Goal: Information Seeking & Learning: Learn about a topic

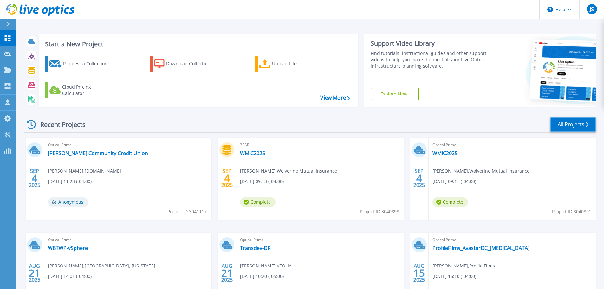
click at [561, 131] on link "All Projects" at bounding box center [573, 124] width 46 height 14
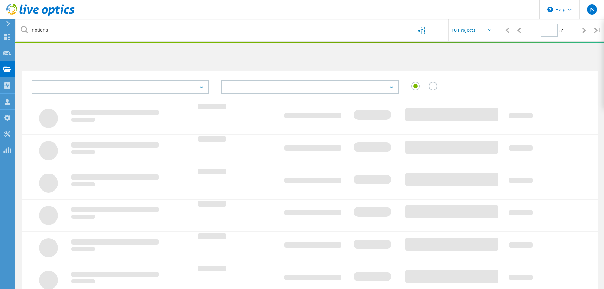
type input "1"
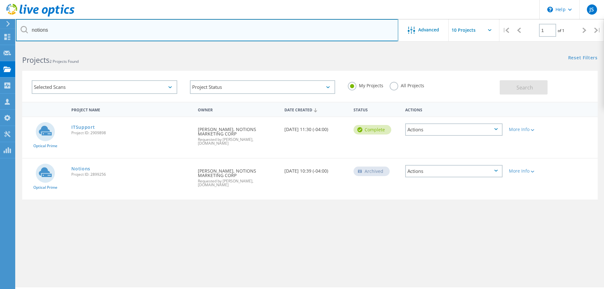
click at [106, 26] on input "notions" at bounding box center [207, 30] width 382 height 22
type input "n"
type input "flexfab"
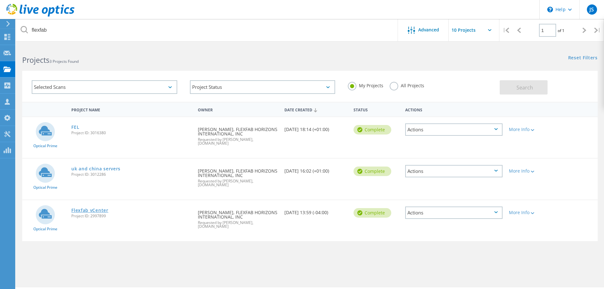
click at [93, 208] on link "Flexfab vCenter" at bounding box center [89, 210] width 37 height 4
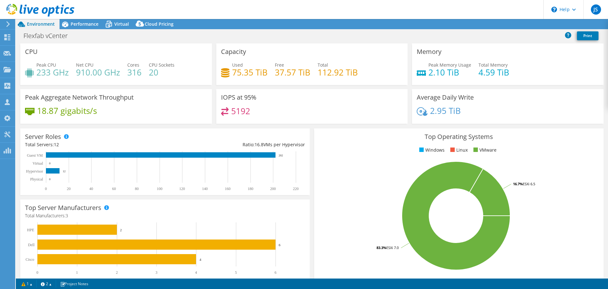
select select "USD"
click at [10, 38] on use at bounding box center [7, 37] width 6 height 6
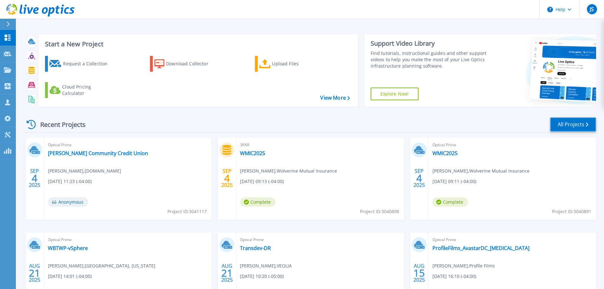
click at [558, 123] on link "All Projects" at bounding box center [573, 124] width 46 height 14
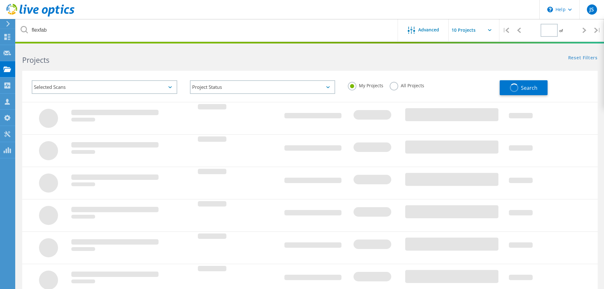
type input "1"
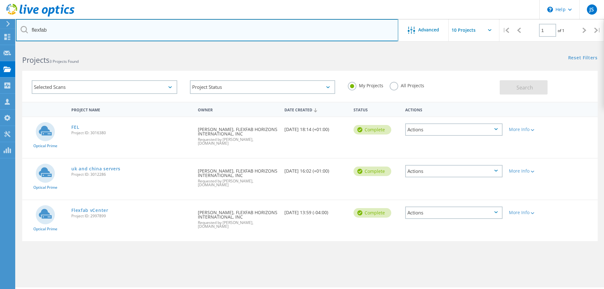
click at [67, 33] on input "flexfab" at bounding box center [207, 30] width 382 height 22
type input "f"
type input "profile fil"
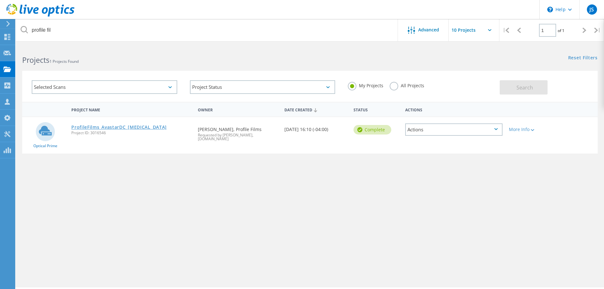
click at [106, 128] on link "ProfileFilms_AvastarDC_[MEDICAL_DATA]" at bounding box center [118, 127] width 95 height 4
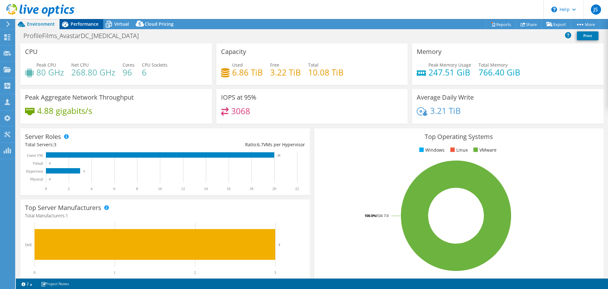
click at [91, 26] on span "Performance" at bounding box center [85, 24] width 28 height 6
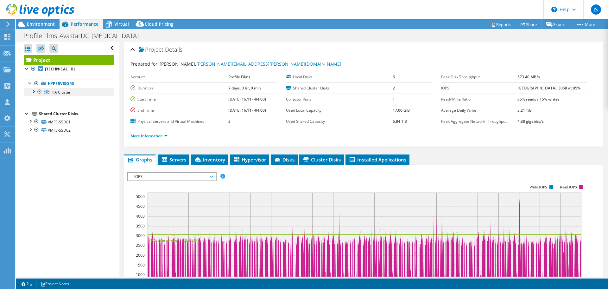
click at [71, 93] on link "HA Cluster" at bounding box center [69, 92] width 91 height 8
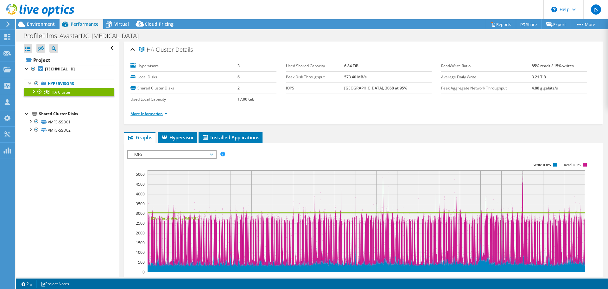
click at [148, 114] on link "More Information" at bounding box center [149, 113] width 37 height 5
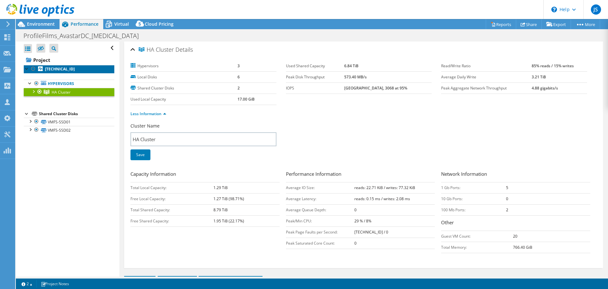
click at [58, 71] on b "10.50.16.12" at bounding box center [60, 68] width 30 height 5
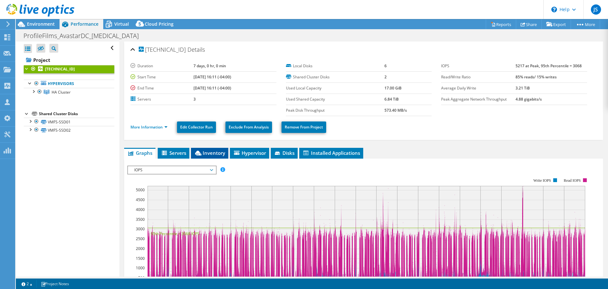
click at [213, 152] on span "Inventory" at bounding box center [209, 153] width 31 height 6
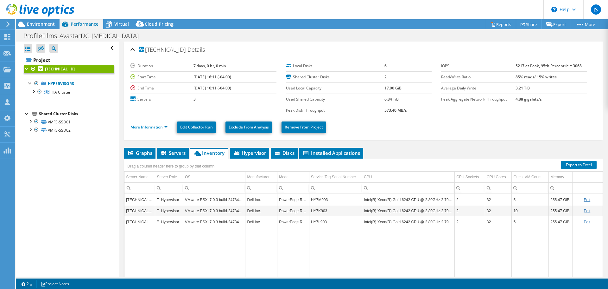
click at [561, 125] on ul "More Information Edit Collector Run Exclude From Analysis Remove From Project" at bounding box center [364, 126] width 466 height 13
click at [10, 37] on icon at bounding box center [7, 37] width 8 height 6
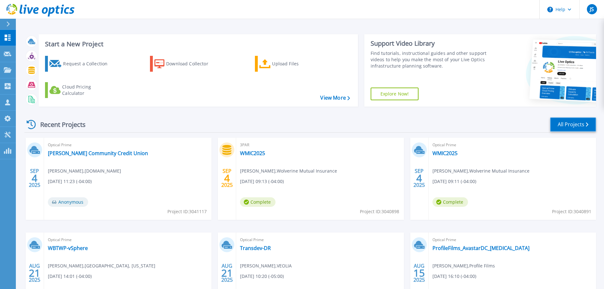
click at [571, 123] on link "All Projects" at bounding box center [573, 124] width 46 height 14
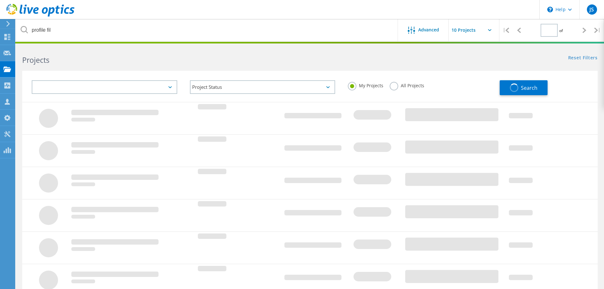
type input "1"
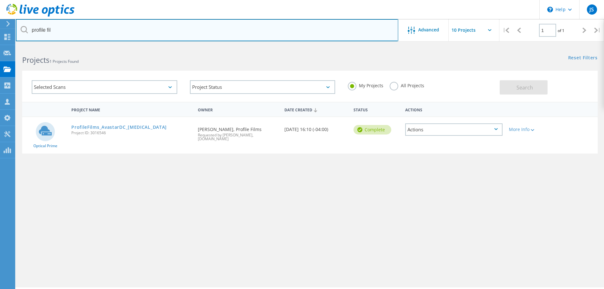
click at [87, 25] on input "profile fil" at bounding box center [207, 30] width 382 height 22
type input "p"
type input "notions"
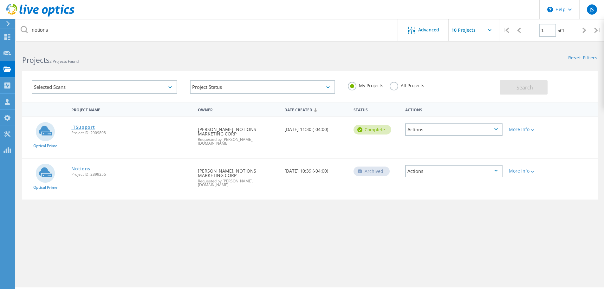
click at [90, 125] on link "ITSupport" at bounding box center [82, 127] width 23 height 4
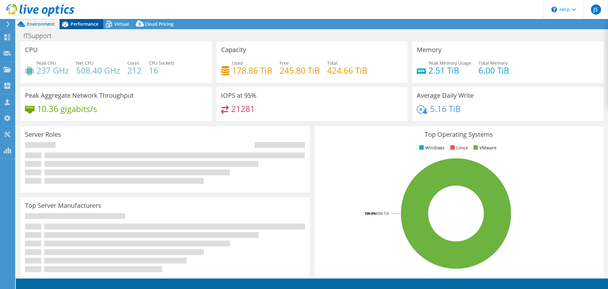
click at [87, 25] on span "Performance" at bounding box center [85, 24] width 28 height 6
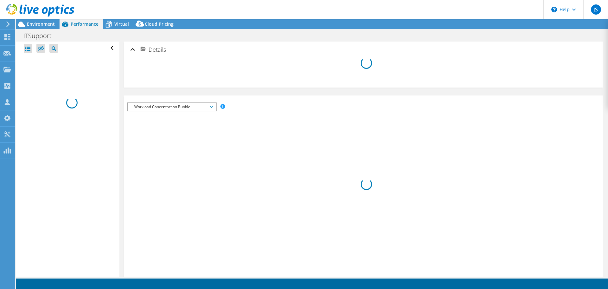
select select "USD"
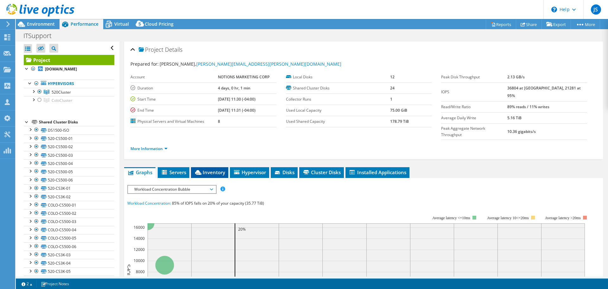
click at [212, 169] on span "Inventory" at bounding box center [209, 172] width 31 height 6
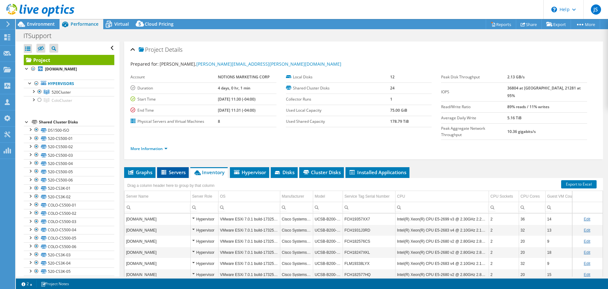
click at [172, 169] on span "Servers" at bounding box center [172, 172] width 25 height 6
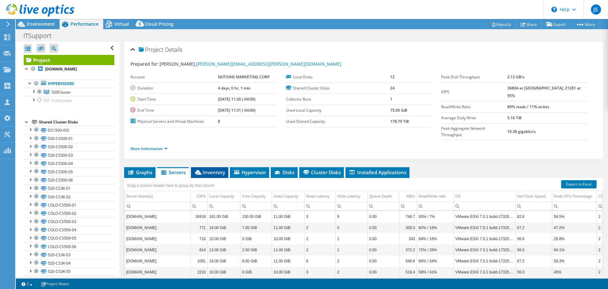
click at [209, 169] on span "Inventory" at bounding box center [209, 172] width 31 height 6
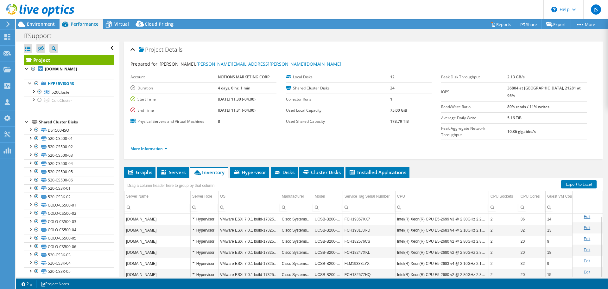
scroll to position [32, 0]
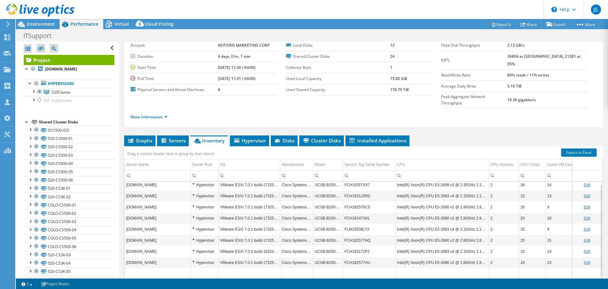
click at [531, 135] on ul "Graphs Servers Inventory Hypervisor Disks Cluster Disks Installed Applications" at bounding box center [363, 140] width 479 height 11
click at [117, 24] on span "Virtual" at bounding box center [121, 24] width 15 height 6
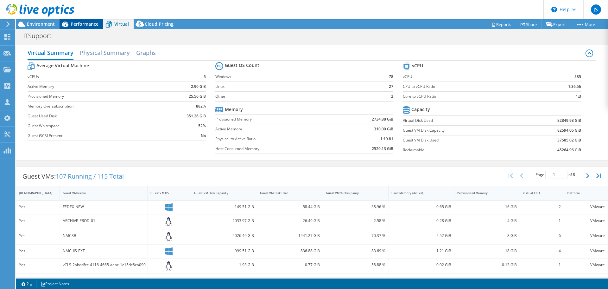
click at [93, 22] on span "Performance" at bounding box center [85, 24] width 28 height 6
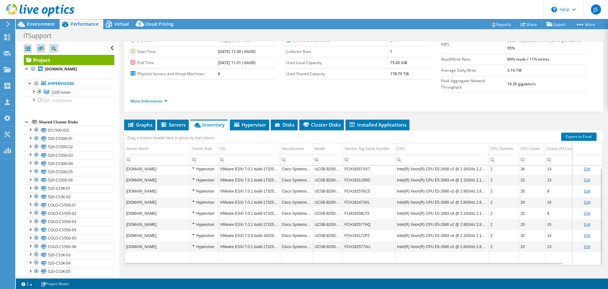
scroll to position [0, 0]
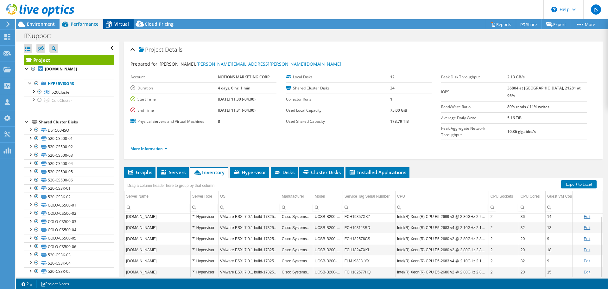
click at [117, 21] on span "Virtual" at bounding box center [121, 24] width 15 height 6
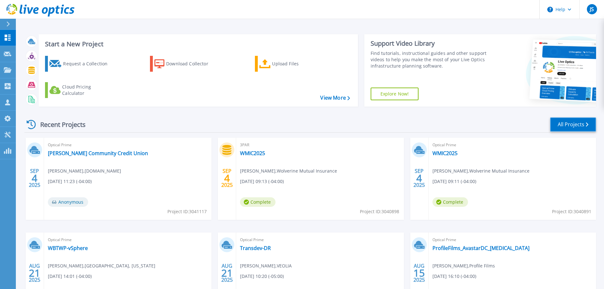
click at [557, 120] on link "All Projects" at bounding box center [573, 124] width 46 height 14
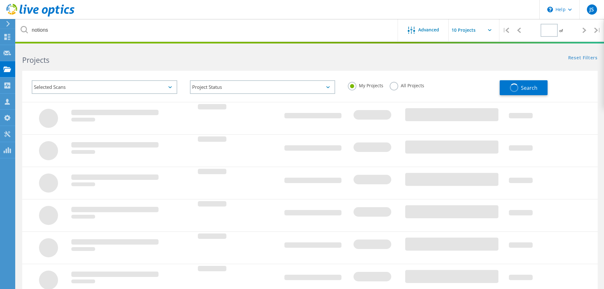
type input "1"
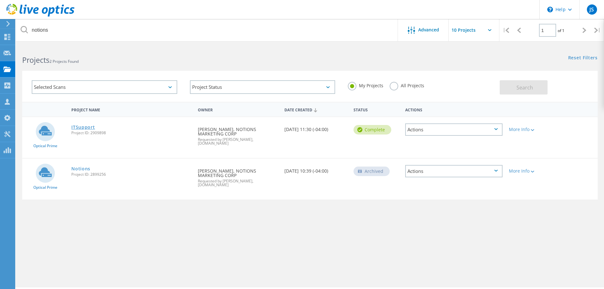
click at [86, 127] on link "ITSupport" at bounding box center [82, 127] width 23 height 4
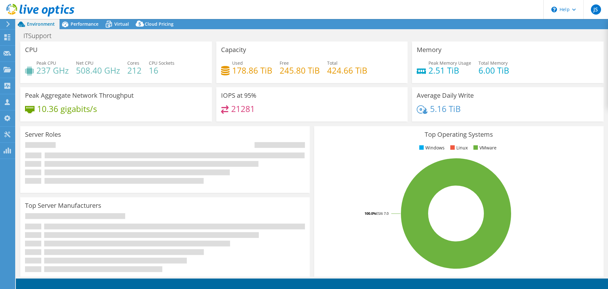
select select "USD"
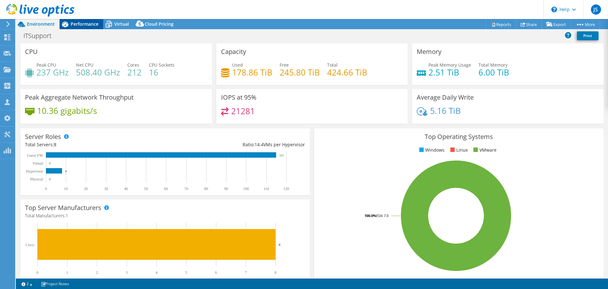
click at [81, 23] on span "Performance" at bounding box center [85, 24] width 28 height 6
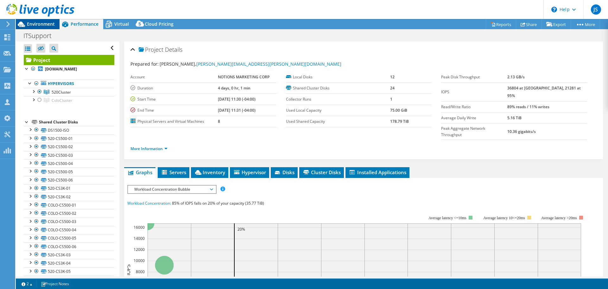
click at [41, 24] on span "Environment" at bounding box center [41, 24] width 28 height 6
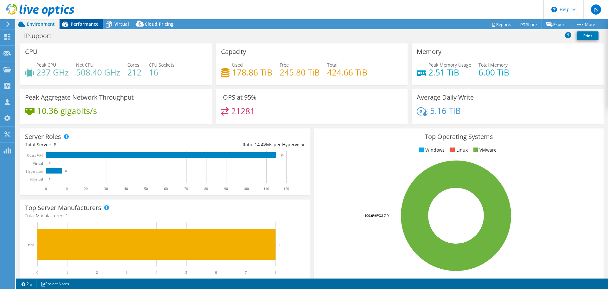
click at [65, 24] on icon at bounding box center [65, 25] width 6 height 6
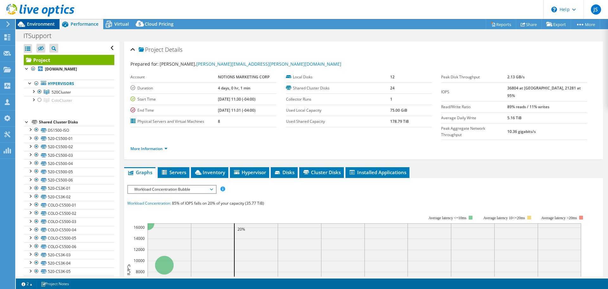
click at [31, 25] on span "Environment" at bounding box center [41, 24] width 28 height 6
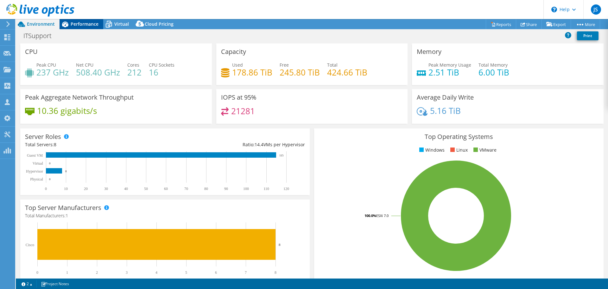
click at [87, 22] on span "Performance" at bounding box center [85, 24] width 28 height 6
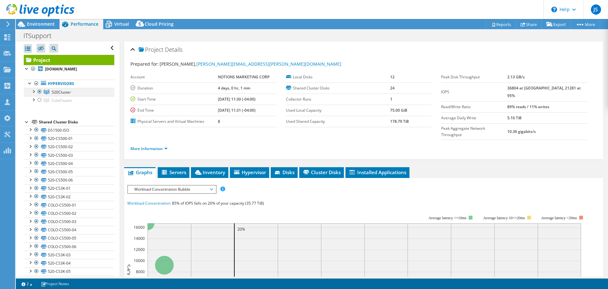
click at [35, 94] on div at bounding box center [33, 91] width 6 height 6
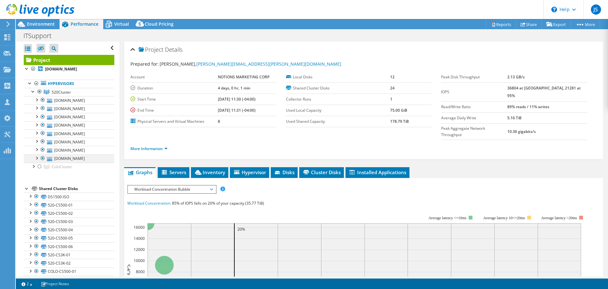
click at [37, 161] on div at bounding box center [36, 157] width 6 height 6
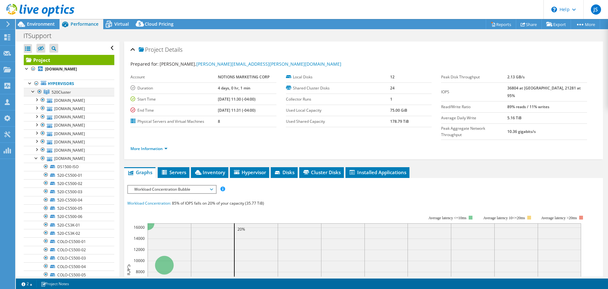
click at [32, 94] on div at bounding box center [33, 91] width 6 height 6
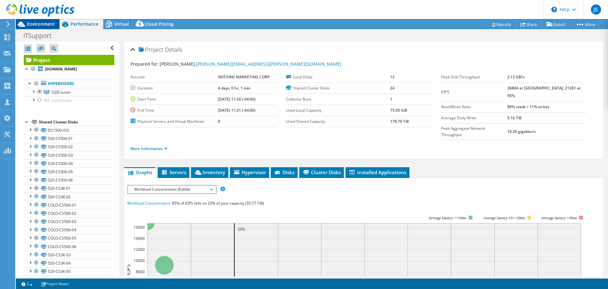
click at [50, 26] on span "Environment" at bounding box center [41, 24] width 28 height 6
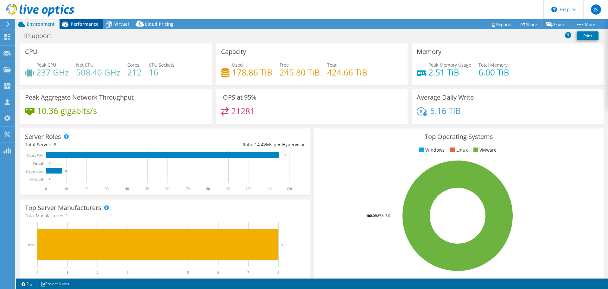
click at [82, 27] on span "Performance" at bounding box center [85, 24] width 28 height 6
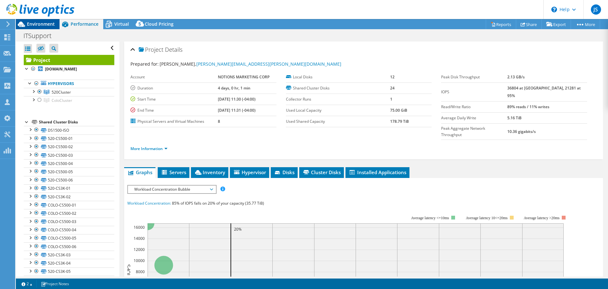
click at [50, 25] on span "Environment" at bounding box center [41, 24] width 28 height 6
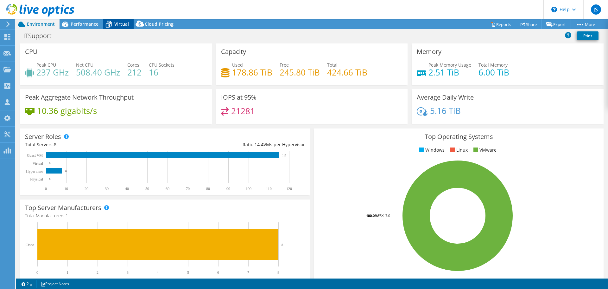
click at [124, 23] on span "Virtual" at bounding box center [121, 24] width 15 height 6
